Goal: Task Accomplishment & Management: Use online tool/utility

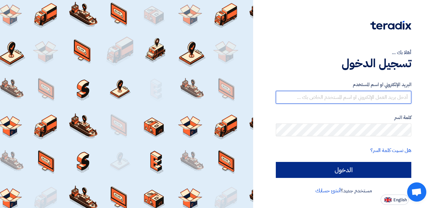
type input "[DOMAIN_NAME][EMAIL_ADDRESS][DOMAIN_NAME]"
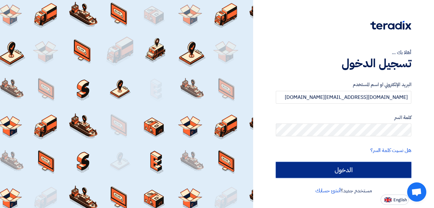
click at [301, 171] on input "الدخول" at bounding box center [342, 170] width 135 height 16
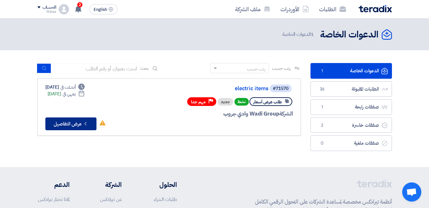
click at [81, 125] on button "Check details عرض التفاصيل" at bounding box center [70, 123] width 51 height 13
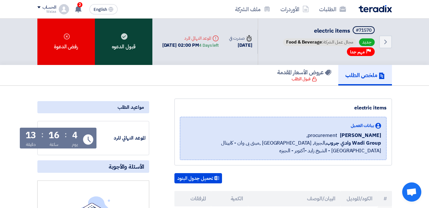
click at [134, 32] on div "قبول الدعوه" at bounding box center [123, 42] width 57 height 46
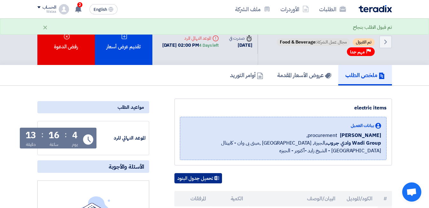
click at [194, 183] on button "تحميل جدول البنود" at bounding box center [198, 178] width 48 height 10
